Goal: Task Accomplishment & Management: Manage account settings

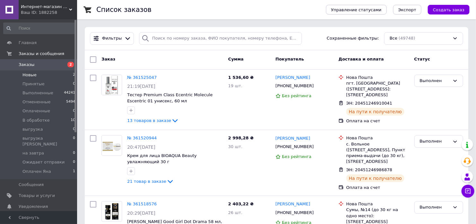
click at [49, 73] on li "Новые 2" at bounding box center [39, 74] width 79 height 9
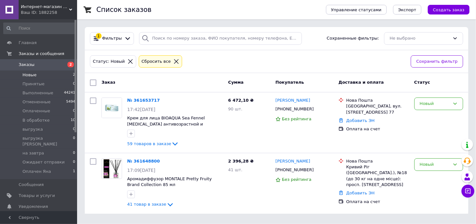
click at [204, 26] on div "Список заказов Управление статусами Экспорт Создать заказ 1 Фильтры Сохраненные…" at bounding box center [276, 110] width 399 height 221
click at [53, 119] on li "В обработке 10" at bounding box center [39, 120] width 79 height 9
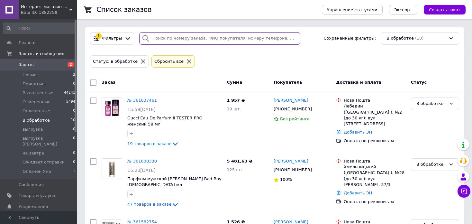
click at [225, 38] on input "search" at bounding box center [219, 38] width 161 height 13
paste input "[PHONE_NUMBER]"
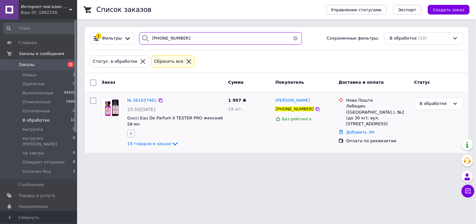
type input "[PHONE_NUMBER]"
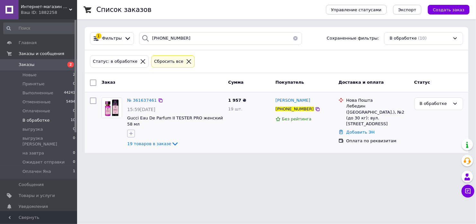
click at [131, 131] on icon "button" at bounding box center [131, 133] width 5 height 5
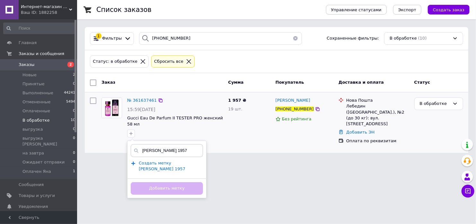
type input "олег 1957"
click at [160, 160] on span "Создать метку олег 1957" at bounding box center [162, 165] width 47 height 11
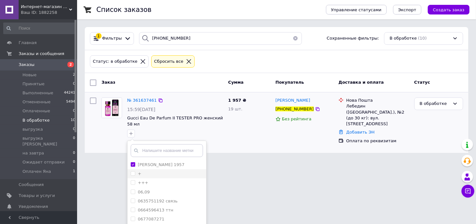
click at [132, 173] on input "+" at bounding box center [133, 173] width 4 height 4
checkbox input "true"
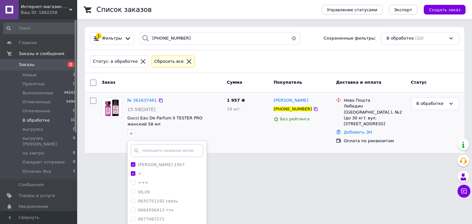
scroll to position [53, 0]
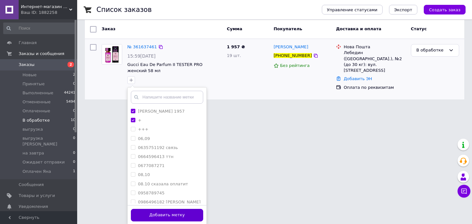
click at [199, 212] on button "Добавить метку" at bounding box center [167, 215] width 72 height 13
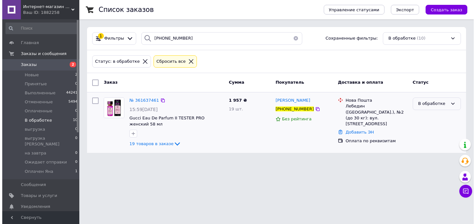
scroll to position [0, 0]
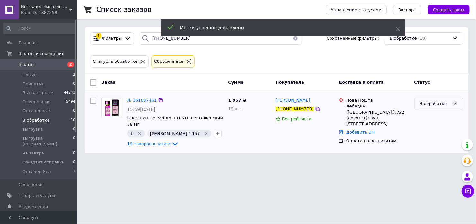
click at [441, 103] on div "В обработке" at bounding box center [435, 103] width 30 height 7
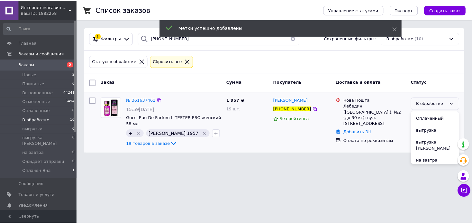
scroll to position [52, 0]
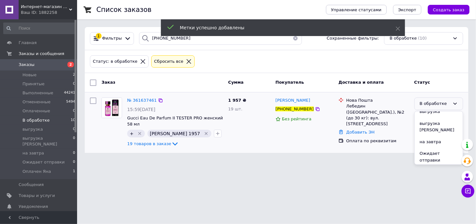
drag, startPoint x: 440, startPoint y: 160, endPoint x: 403, endPoint y: 182, distance: 43.0
click at [439, 166] on li "Оплачен Яна" at bounding box center [439, 172] width 48 height 12
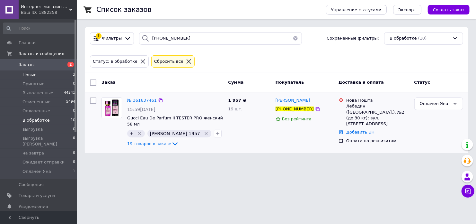
click at [44, 76] on li "Новые 2" at bounding box center [39, 74] width 79 height 9
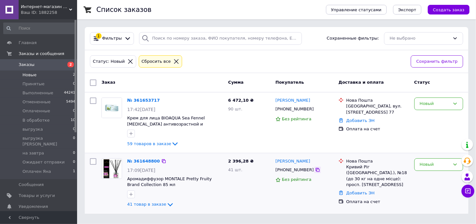
click at [316, 170] on icon at bounding box center [318, 170] width 4 height 4
click at [222, 218] on div "Список заказов Управление статусами Экспорт Создать заказ 1 Фильтры Сохраненные…" at bounding box center [276, 110] width 399 height 221
drag, startPoint x: 159, startPoint y: 159, endPoint x: 162, endPoint y: 163, distance: 4.8
click at [162, 159] on icon at bounding box center [164, 161] width 4 height 4
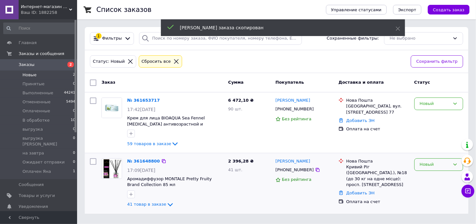
click at [435, 162] on div "Новый" at bounding box center [435, 164] width 30 height 7
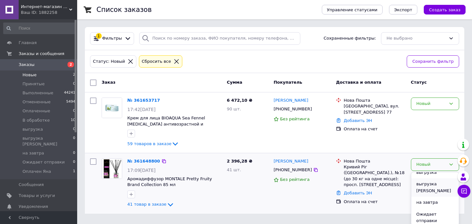
scroll to position [32, 0]
click at [434, 189] on li "В обработке" at bounding box center [435, 193] width 48 height 12
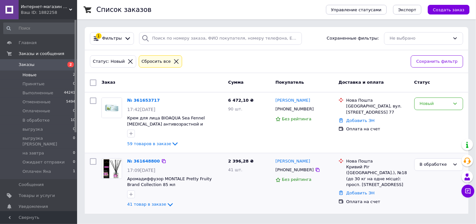
click at [245, 218] on div "Список заказов Управление статусами Экспорт Создать заказ 1 Фильтры Сохраненные…" at bounding box center [276, 110] width 399 height 221
click at [315, 111] on icon at bounding box center [317, 108] width 5 height 5
click at [255, 218] on div "Список заказов Управление статусами Экспорт Создать заказ 1 Фильтры Сохраненные…" at bounding box center [276, 110] width 399 height 221
click at [162, 99] on icon at bounding box center [164, 100] width 4 height 4
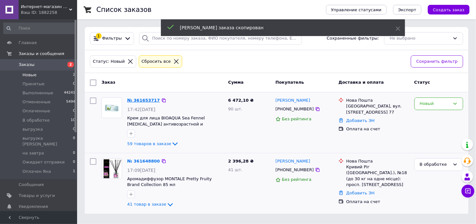
click at [145, 98] on link "№ 361653717" at bounding box center [143, 100] width 33 height 5
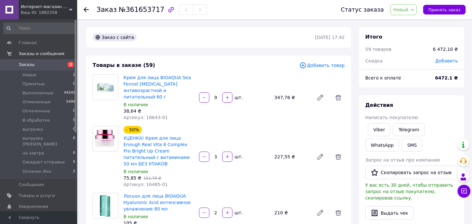
drag, startPoint x: 456, startPoint y: 57, endPoint x: 455, endPoint y: 62, distance: 5.1
click at [456, 58] on div "Добавить" at bounding box center [446, 61] width 30 height 14
click at [449, 62] on span "Добавить" at bounding box center [446, 60] width 23 height 5
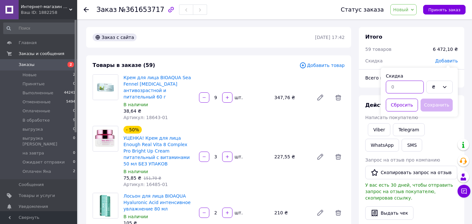
click at [404, 86] on input "text" at bounding box center [405, 86] width 38 height 13
type input "1"
click at [442, 90] on div "₴" at bounding box center [439, 86] width 26 height 13
click at [438, 113] on li "%" at bounding box center [440, 113] width 26 height 12
click at [435, 104] on button "Сохранить" at bounding box center [437, 104] width 32 height 13
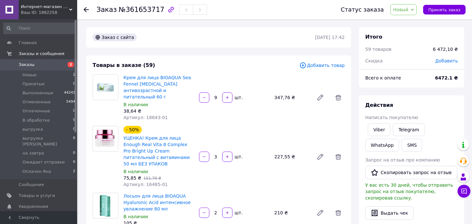
click at [409, 10] on span "Новый" at bounding box center [400, 9] width 15 height 5
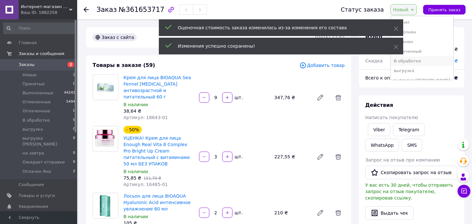
click at [414, 59] on li "В обработке" at bounding box center [422, 61] width 63 height 10
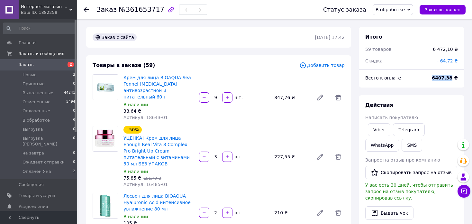
drag, startPoint x: 453, startPoint y: 77, endPoint x: 430, endPoint y: 73, distance: 23.6
click at [430, 73] on div "Всего к оплате 6407.38 ₴" at bounding box center [411, 78] width 100 height 14
copy div "Всего к оплате 6407.38"
drag, startPoint x: 468, startPoint y: 59, endPoint x: 384, endPoint y: 41, distance: 86.3
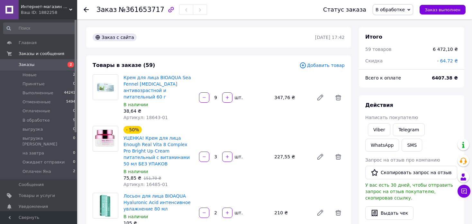
click at [86, 9] on use at bounding box center [86, 9] width 5 height 5
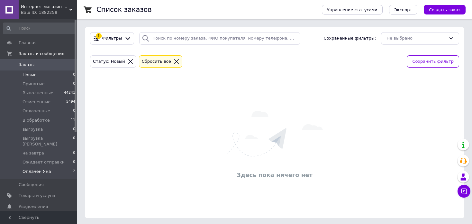
click at [55, 167] on li "Оплачен Яна 2" at bounding box center [39, 173] width 79 height 12
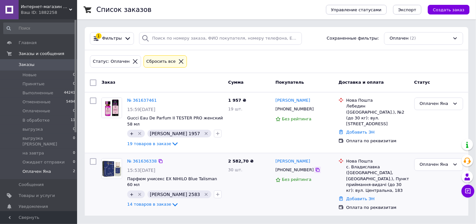
click at [315, 167] on icon at bounding box center [317, 169] width 5 height 5
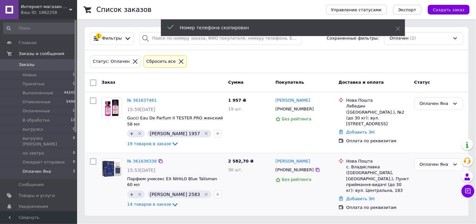
click at [205, 193] on icon "Удалить метку" at bounding box center [206, 194] width 3 height 3
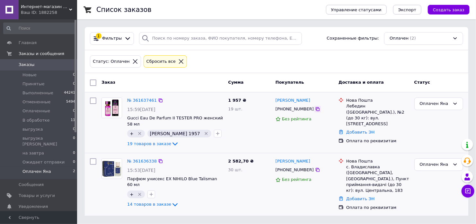
click at [316, 108] on icon at bounding box center [318, 109] width 4 height 4
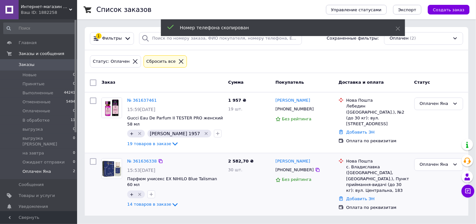
drag, startPoint x: 175, startPoint y: 127, endPoint x: 233, endPoint y: 184, distance: 81.6
click at [204, 131] on icon "Удалить метку" at bounding box center [206, 133] width 5 height 5
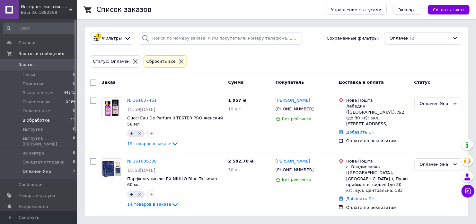
click at [51, 121] on li "В обработке 11" at bounding box center [39, 120] width 79 height 9
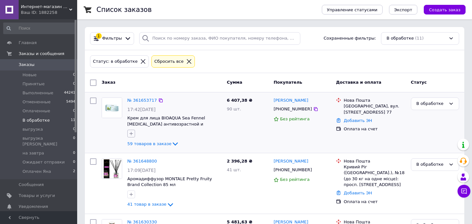
click at [132, 133] on icon "button" at bounding box center [131, 133] width 5 height 5
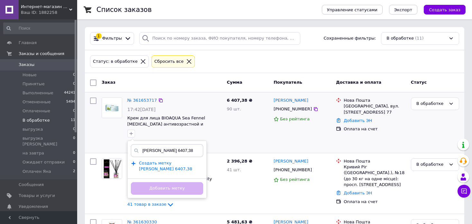
type input "олег 6407,38"
click at [152, 163] on span "Создать метку олег 6407,38" at bounding box center [165, 165] width 53 height 11
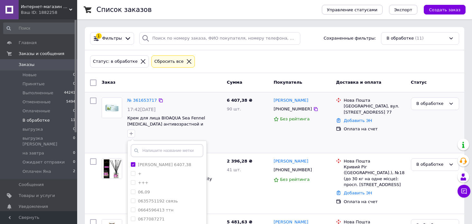
click at [132, 173] on input "+" at bounding box center [133, 173] width 4 height 4
checkbox input "true"
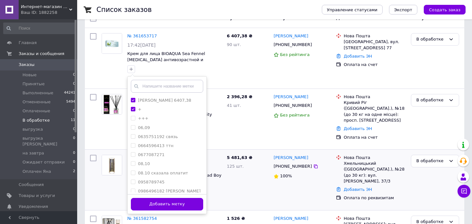
click at [195, 201] on button "Добавить метку" at bounding box center [167, 204] width 72 height 13
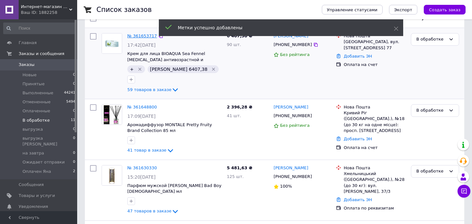
click at [143, 36] on link "№ 361653717" at bounding box center [142, 35] width 30 height 5
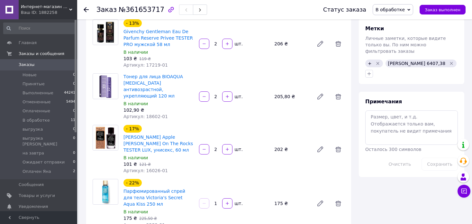
scroll to position [289, 0]
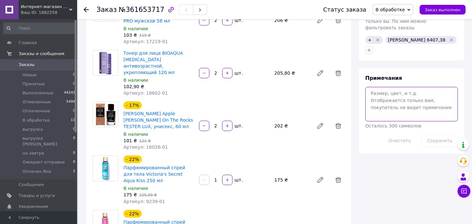
click at [389, 89] on textarea at bounding box center [411, 104] width 93 height 34
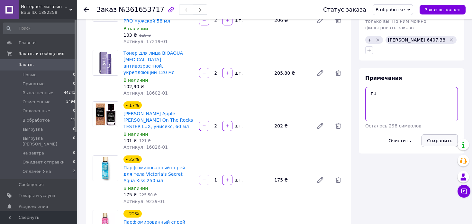
type textarea "п1"
click at [438, 134] on button "Сохранить" at bounding box center [439, 140] width 36 height 13
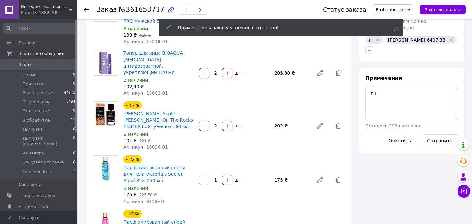
click at [402, 8] on span "В обработке" at bounding box center [390, 9] width 29 height 5
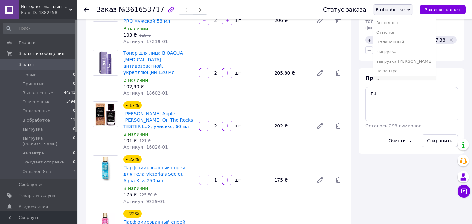
scroll to position [26, 0]
click at [410, 72] on li "Оплачен Яна" at bounding box center [404, 74] width 63 height 10
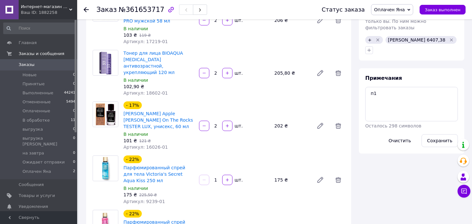
click at [86, 10] on icon at bounding box center [86, 9] width 5 height 5
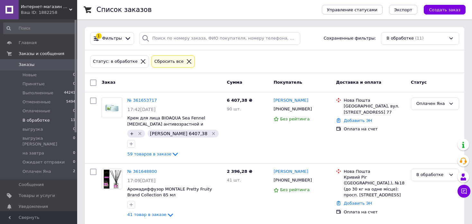
click at [313, 107] on icon at bounding box center [315, 108] width 5 height 5
click at [212, 133] on icon "Удалить метку" at bounding box center [213, 133] width 3 height 3
